Goal: Information Seeking & Learning: Understand process/instructions

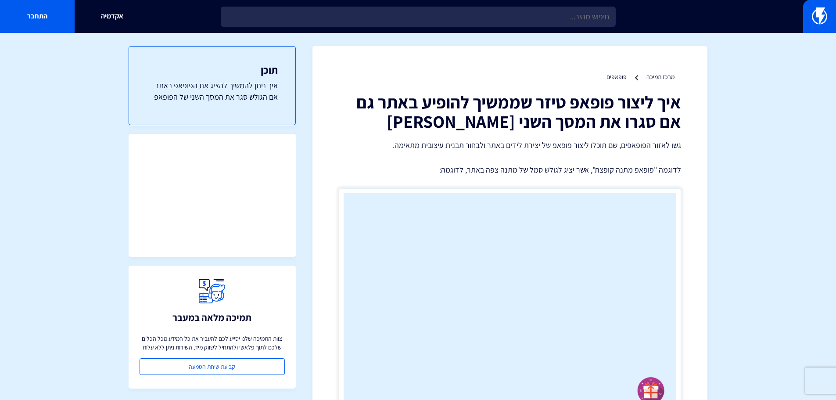
click at [655, 72] on li "מרכז תמיכה" at bounding box center [660, 76] width 28 height 9
click at [665, 79] on link "מרכז תמיכה" at bounding box center [660, 77] width 28 height 8
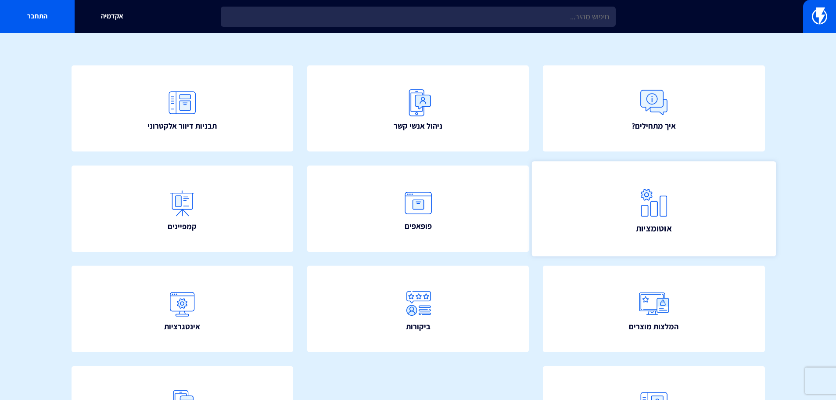
scroll to position [88, 0]
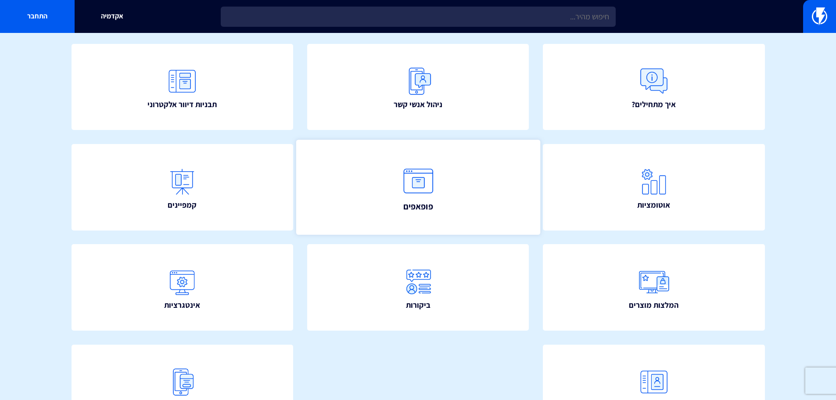
click at [435, 157] on link "פופאפים" at bounding box center [418, 186] width 244 height 95
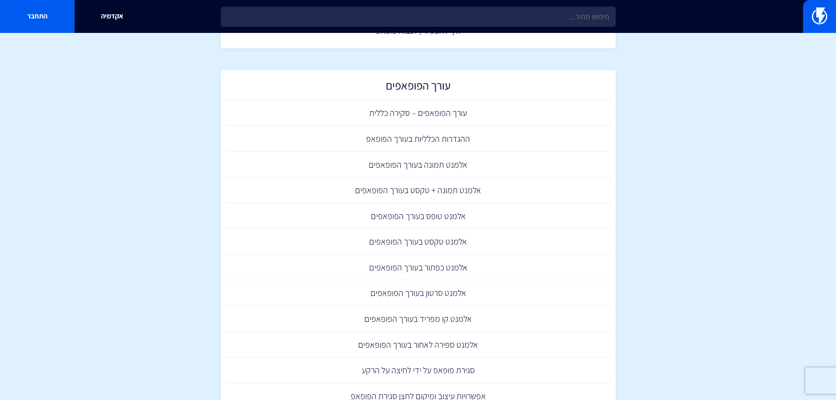
scroll to position [132, 0]
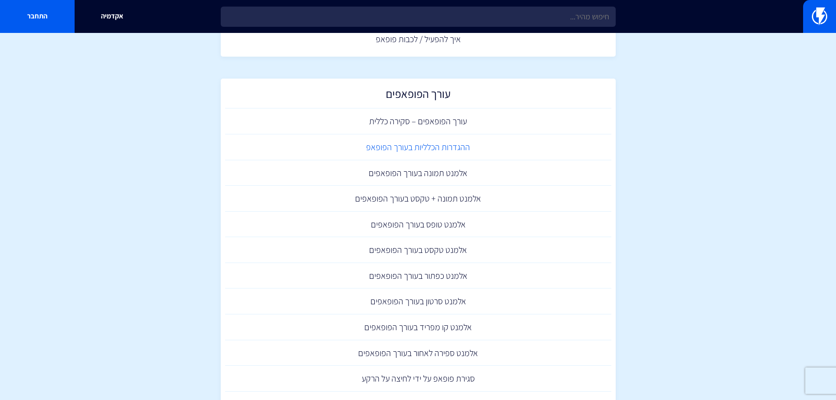
click at [417, 148] on link "ההגדרות הכלליות בעורך הפופאפ" at bounding box center [418, 147] width 386 height 26
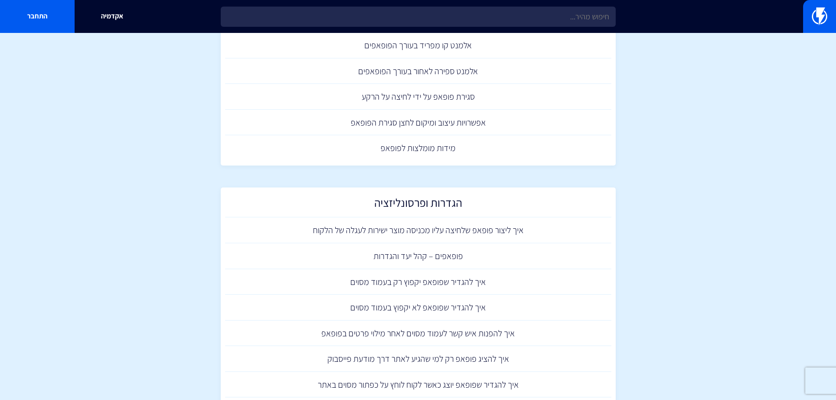
scroll to position [439, 0]
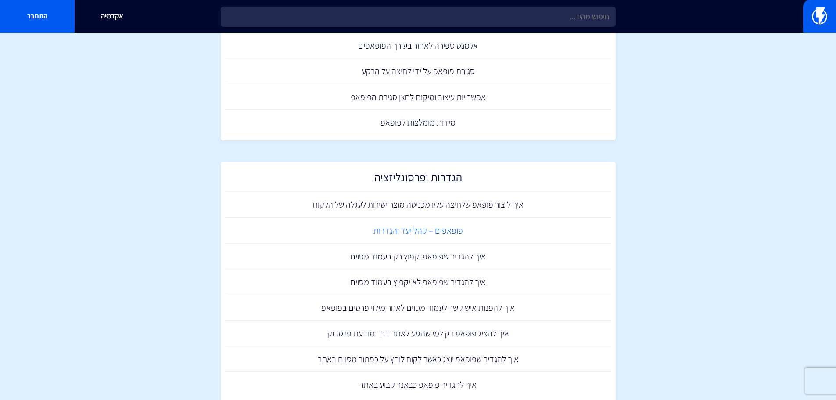
click at [455, 233] on link "פופאפים – קהל יעד והגדרות" at bounding box center [418, 231] width 386 height 26
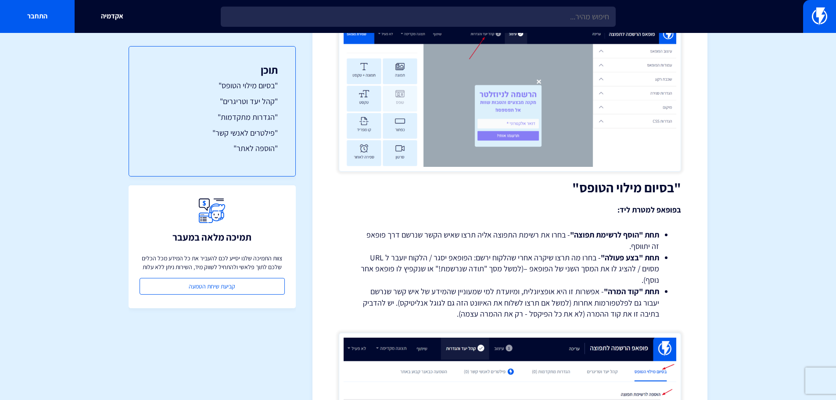
scroll to position [175, 0]
